Goal: Transaction & Acquisition: Download file/media

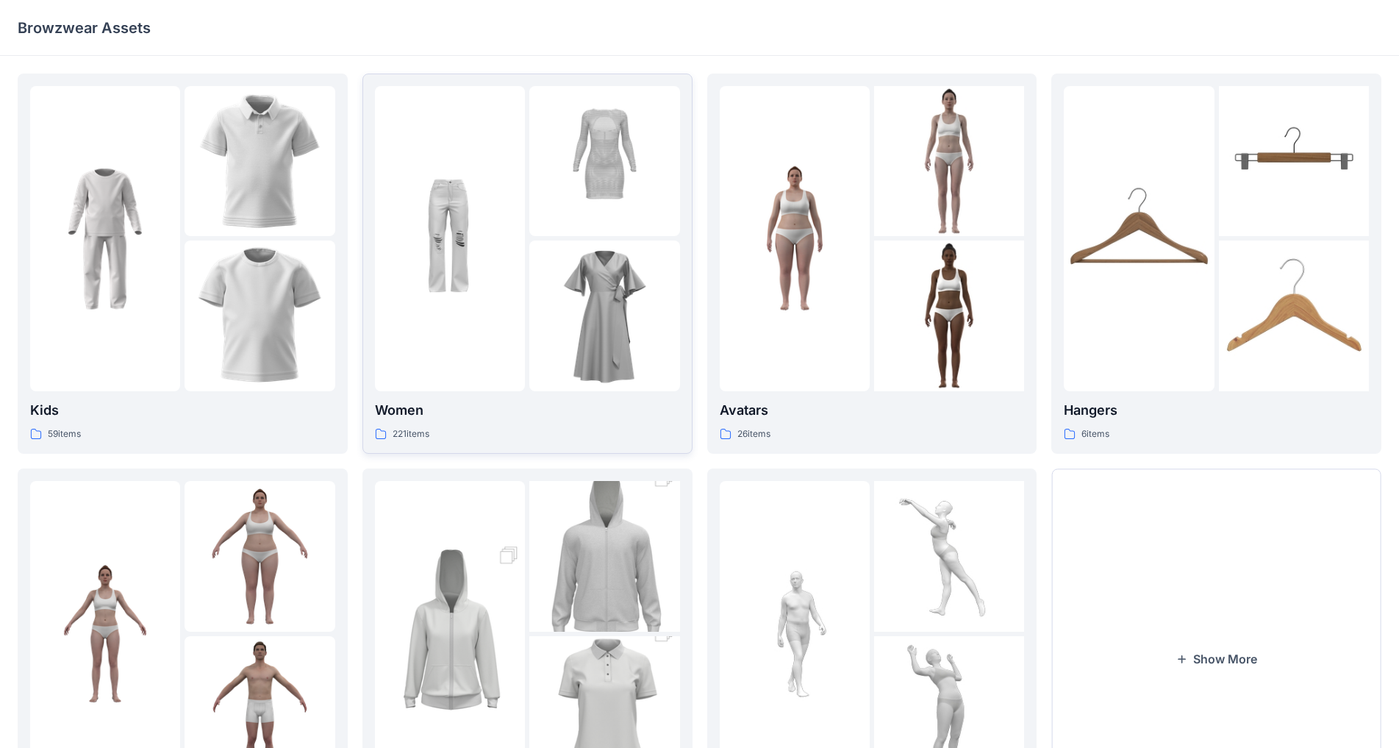
click at [540, 259] on img at bounding box center [604, 315] width 150 height 150
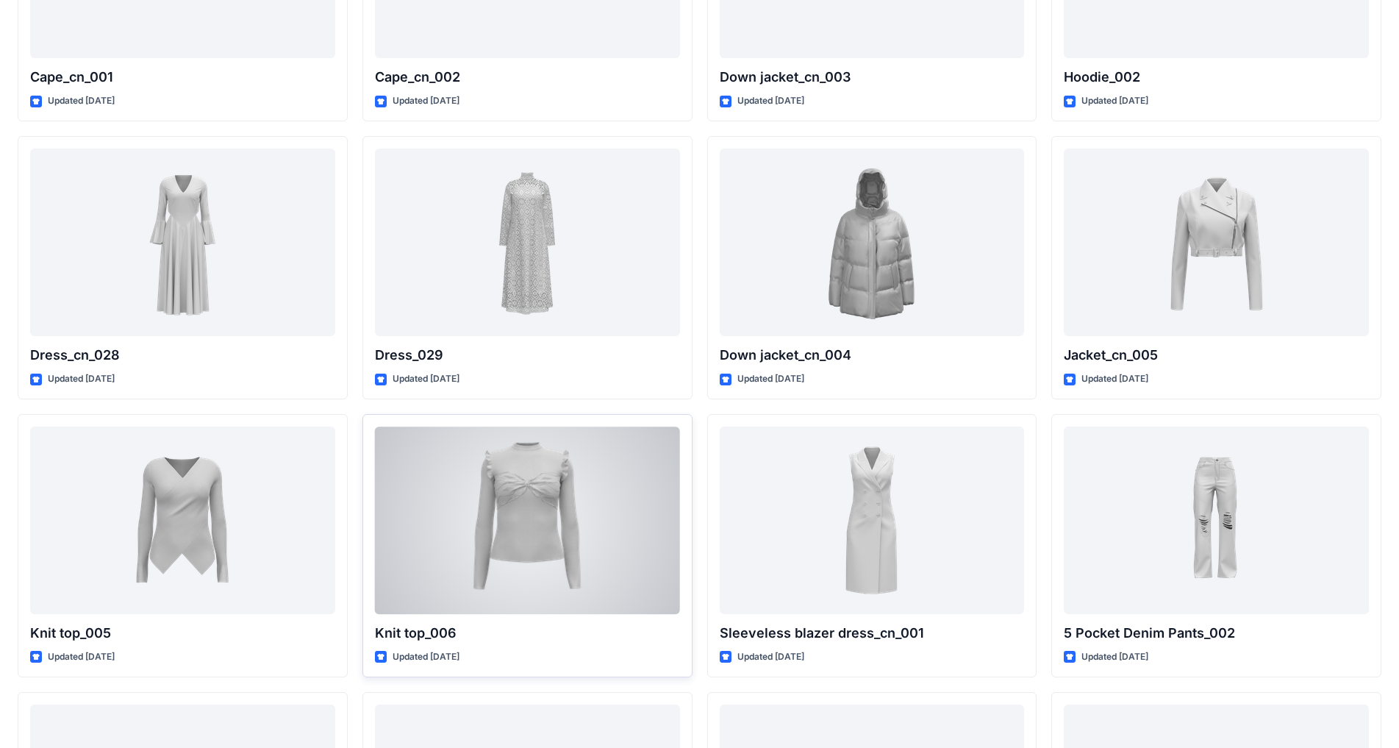
scroll to position [8158, 0]
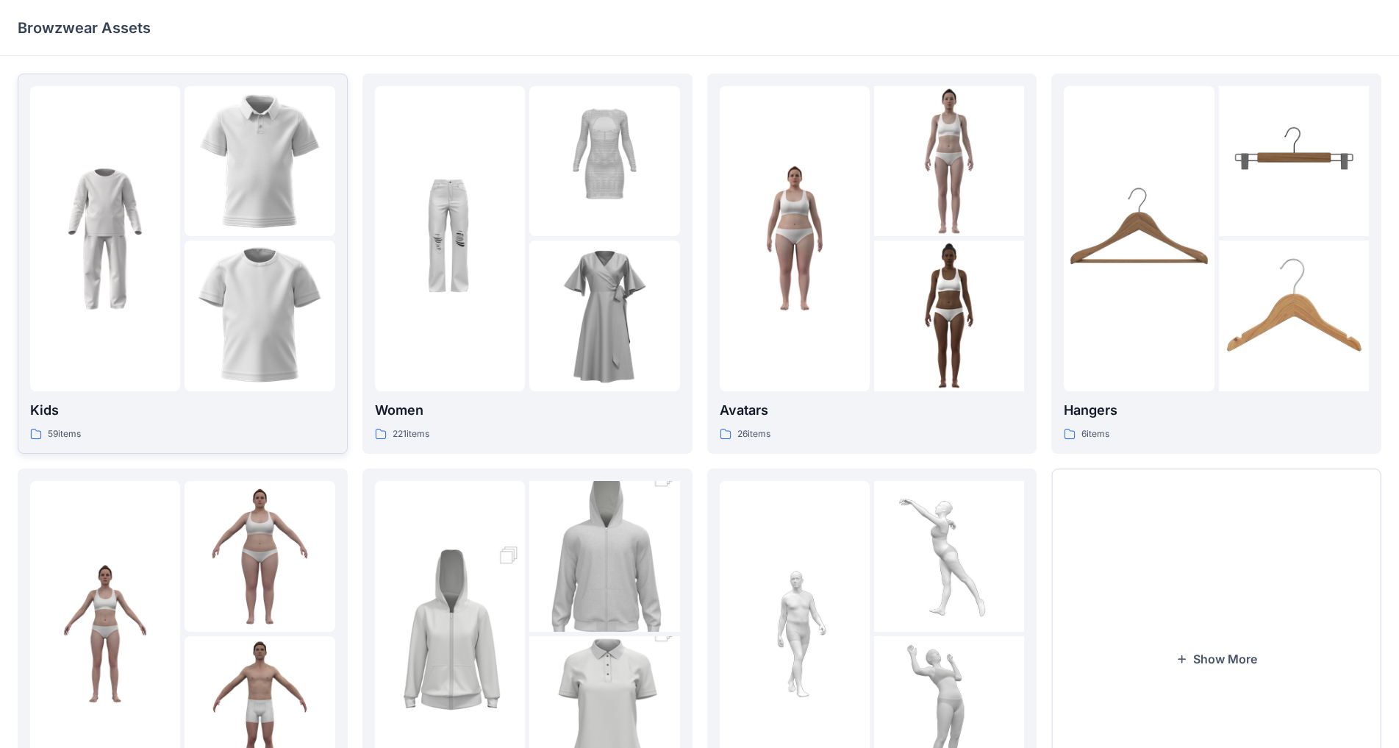
click at [279, 209] on img at bounding box center [260, 161] width 150 height 150
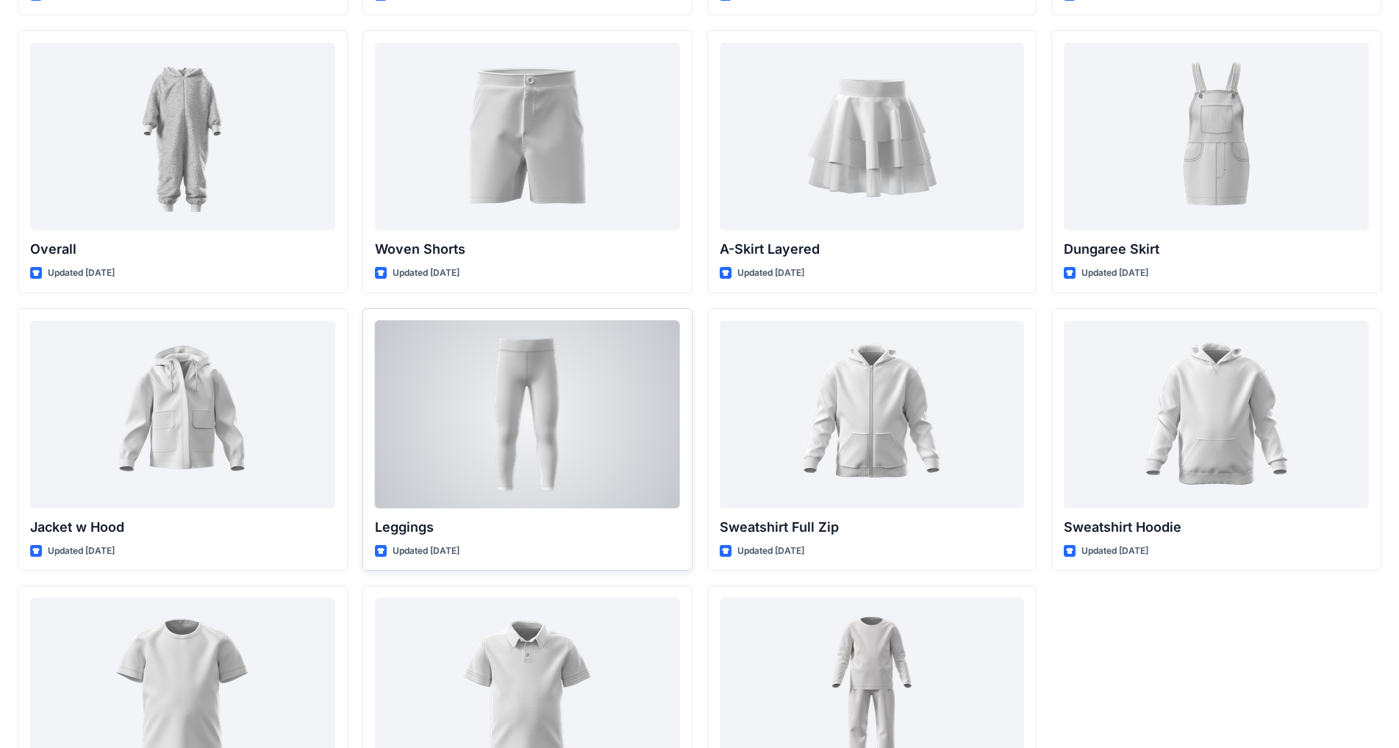
scroll to position [3496, 0]
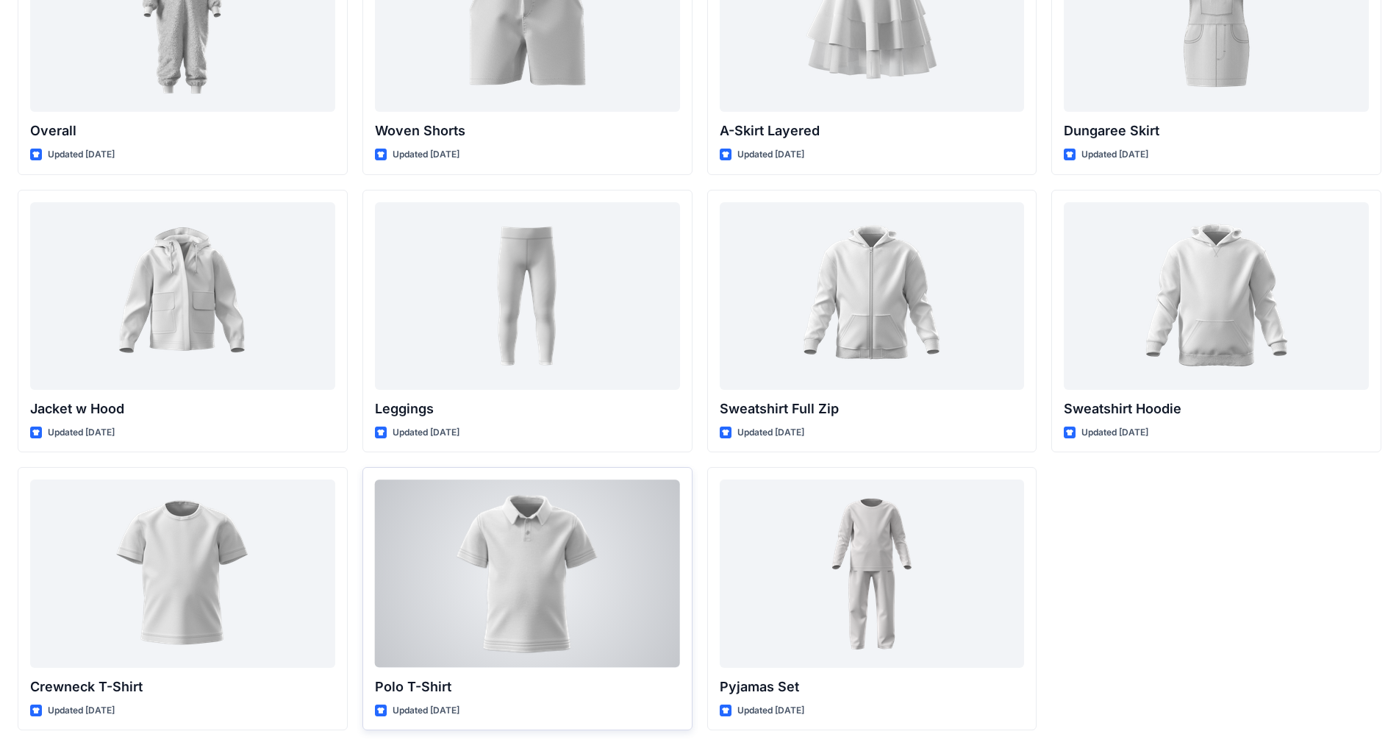
click at [586, 587] on div at bounding box center [527, 572] width 305 height 187
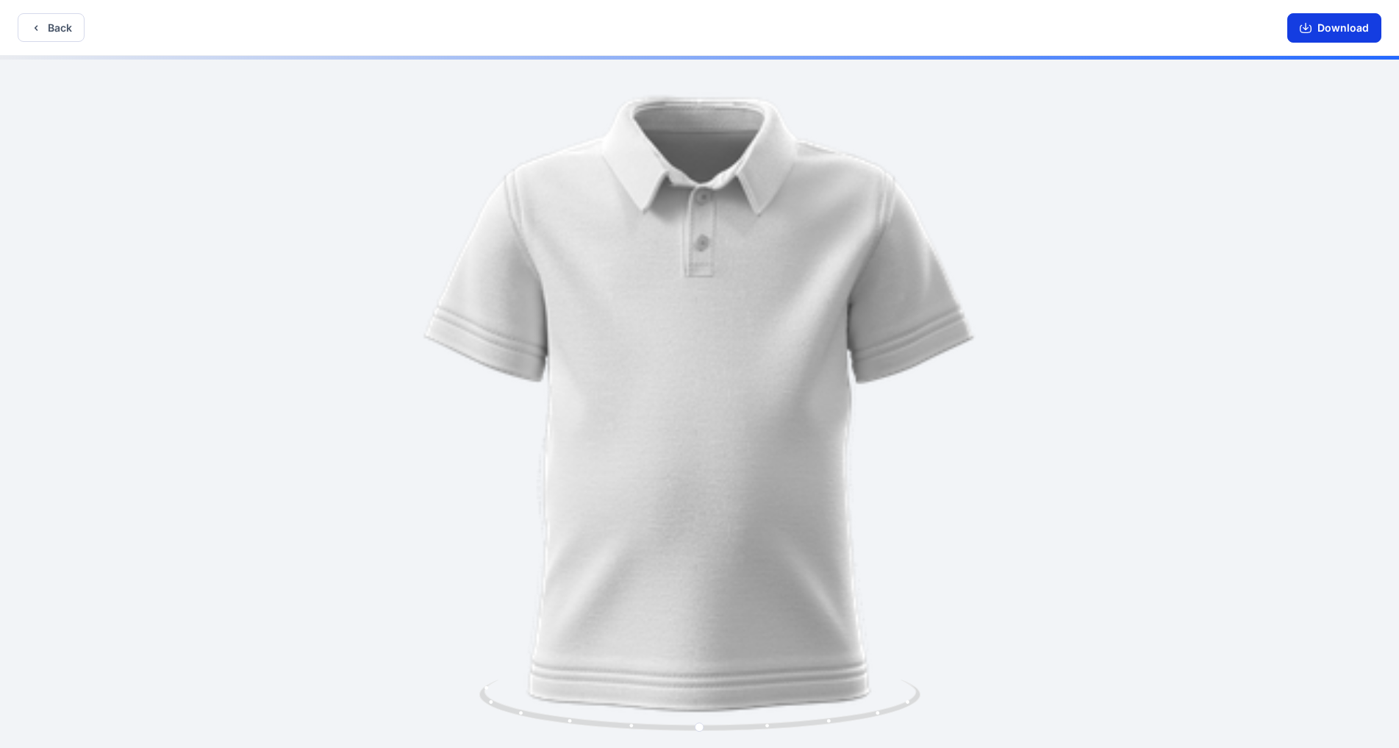
click at [734, 24] on button "Download" at bounding box center [1334, 27] width 94 height 29
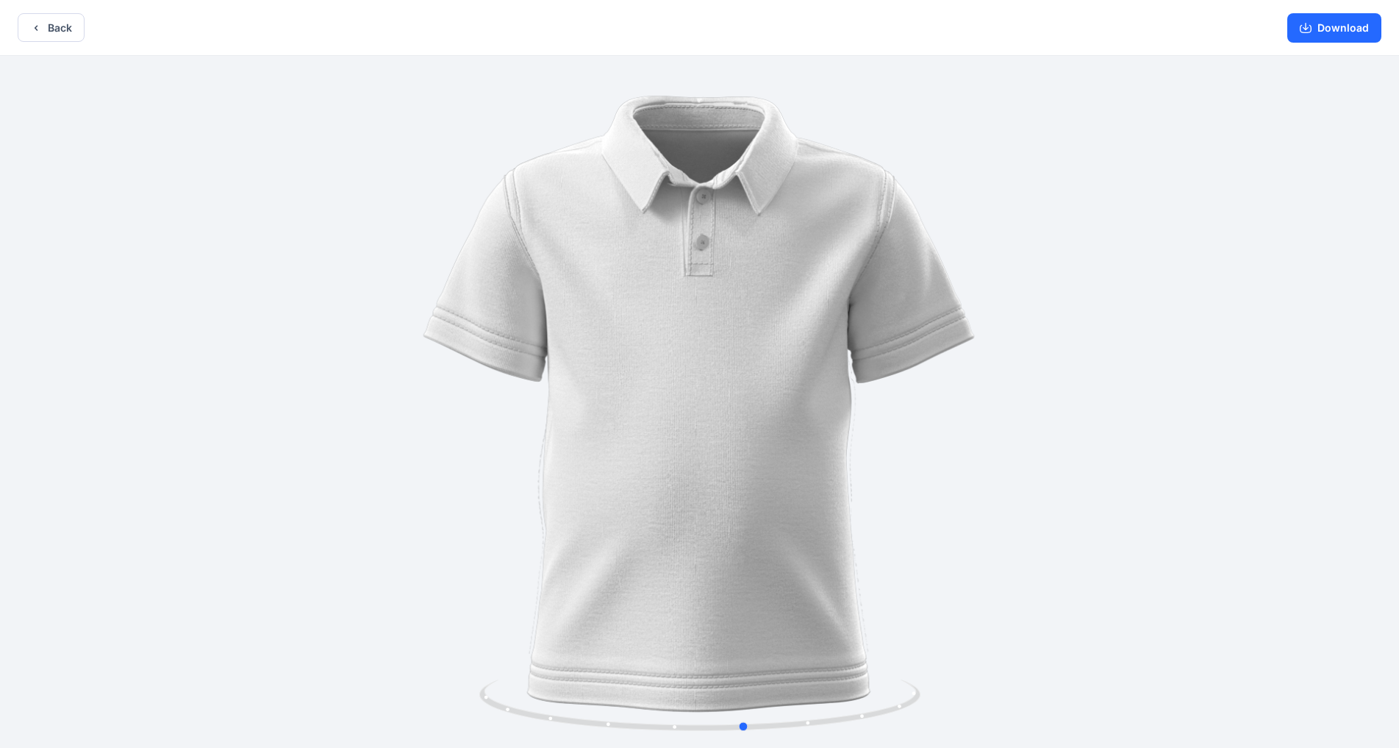
drag, startPoint x: 701, startPoint y: 728, endPoint x: 1188, endPoint y: 692, distance: 488.0
click at [734, 587] on div at bounding box center [699, 403] width 1399 height 695
